Goal: Task Accomplishment & Management: Manage account settings

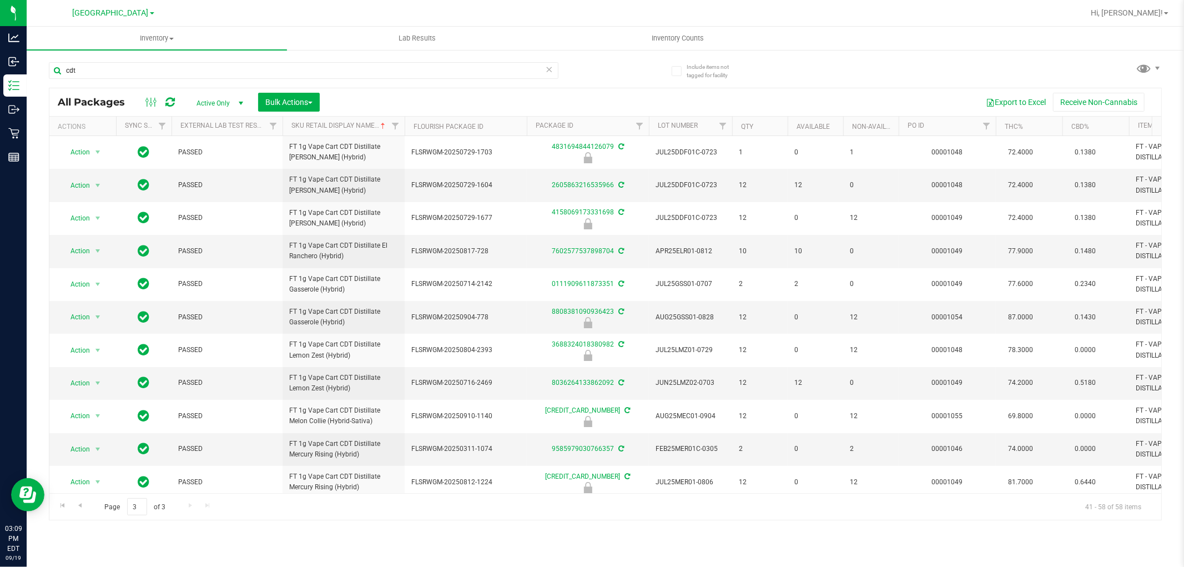
scroll to position [304, 0]
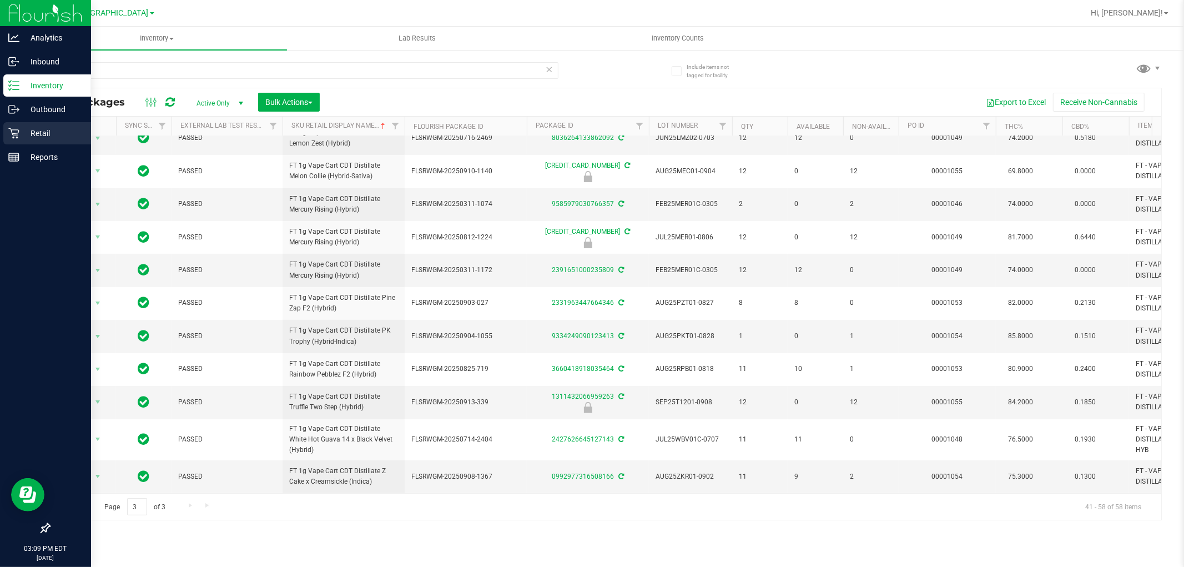
click at [15, 132] on icon at bounding box center [13, 133] width 11 height 11
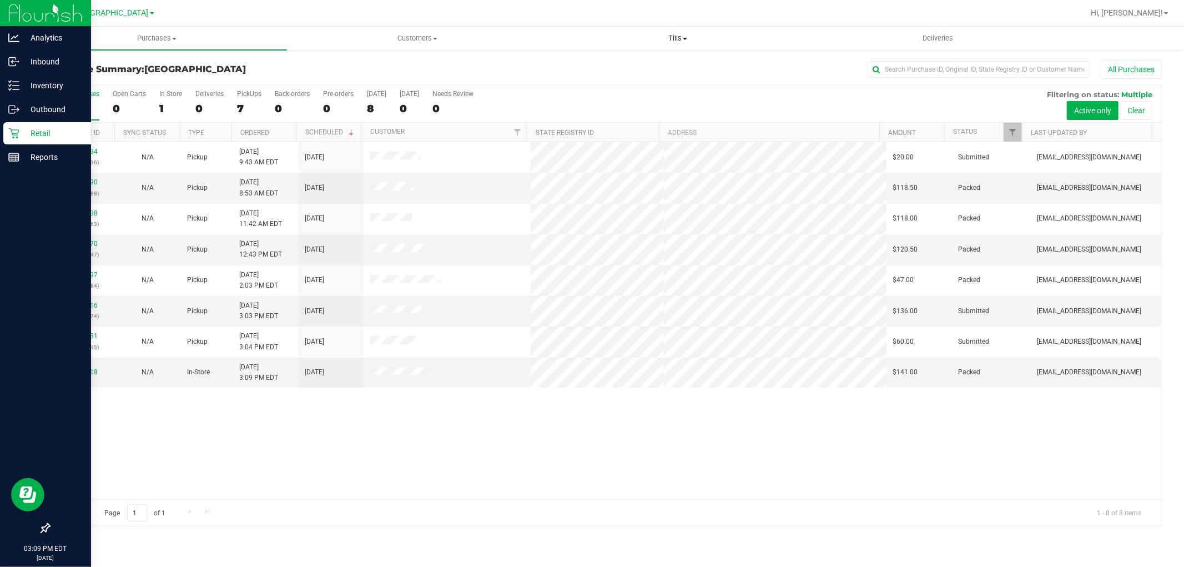
click at [680, 40] on span "Tills" at bounding box center [677, 38] width 259 height 10
click at [622, 67] on li "Manage tills" at bounding box center [677, 66] width 260 height 13
